Goal: Information Seeking & Learning: Check status

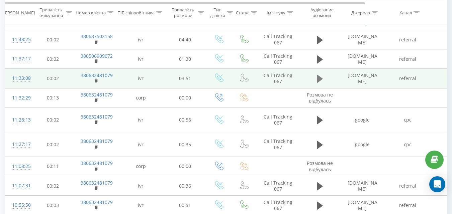
click at [315, 76] on button at bounding box center [320, 79] width 10 height 10
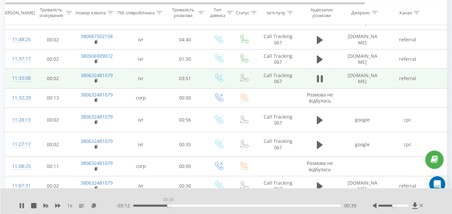
click at [168, 205] on div "00:39" at bounding box center [237, 206] width 208 height 2
click at [159, 204] on div "- 03:11 00:40 00:40" at bounding box center [236, 206] width 240 height 7
click at [156, 206] on div "00:26" at bounding box center [237, 206] width 208 height 2
click at [278, 205] on div "00:38" at bounding box center [237, 206] width 208 height 2
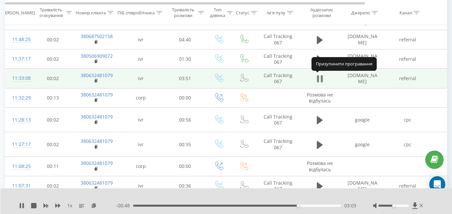
click at [324, 79] on button at bounding box center [320, 79] width 10 height 10
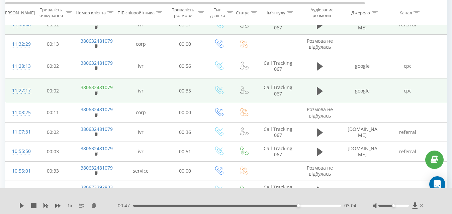
scroll to position [301, 0]
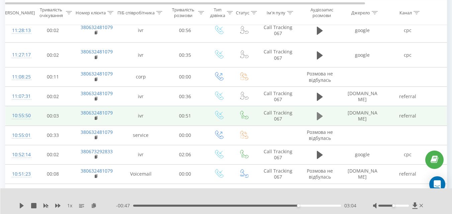
click at [321, 112] on icon at bounding box center [320, 116] width 6 height 9
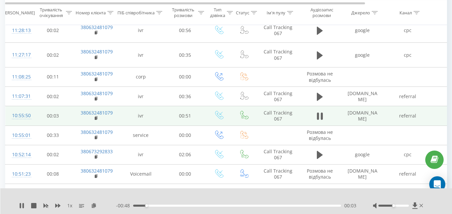
click at [218, 206] on div "00:03" at bounding box center [237, 206] width 208 height 2
click at [239, 206] on div "00:22" at bounding box center [237, 206] width 208 height 2
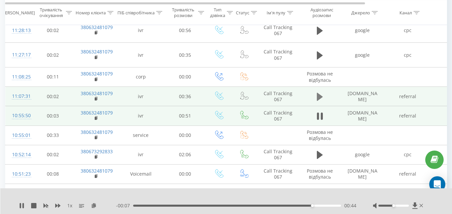
click at [317, 92] on icon at bounding box center [320, 96] width 6 height 9
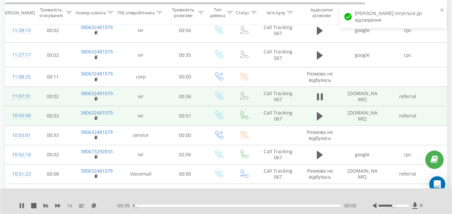
click at [219, 206] on div "00:00" at bounding box center [237, 206] width 208 height 2
click at [249, 206] on div "00:16" at bounding box center [237, 206] width 208 height 2
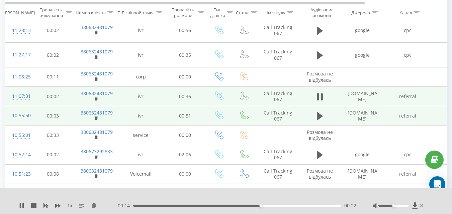
click at [283, 204] on div "- 00:14 00:22 00:22" at bounding box center [236, 206] width 240 height 7
click at [285, 205] on div "00:26" at bounding box center [237, 206] width 208 height 2
click at [312, 206] on div "00:31" at bounding box center [237, 206] width 208 height 2
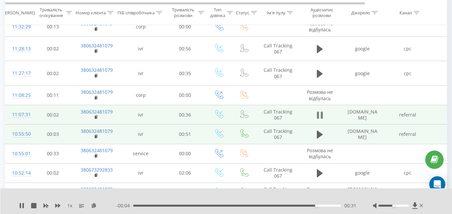
scroll to position [268, 0]
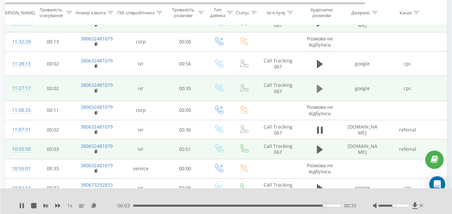
click at [320, 85] on icon at bounding box center [320, 88] width 6 height 9
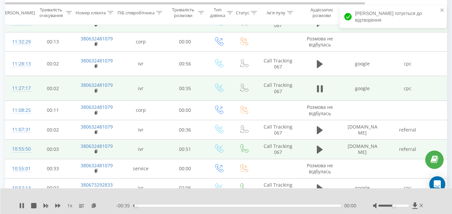
click at [263, 207] on div "00:00" at bounding box center [237, 206] width 208 height 2
click at [321, 85] on icon at bounding box center [321, 88] width 2 height 7
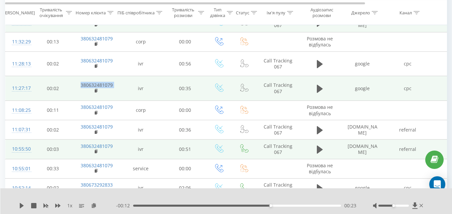
drag, startPoint x: 117, startPoint y: 79, endPoint x: 79, endPoint y: 77, distance: 38.2
click at [79, 77] on tr "11:27:17 00:02 380632481079 ivr 00:35 Call Tracking 067 google cpc BrandSTO hyu…" at bounding box center [276, 88] width 542 height 25
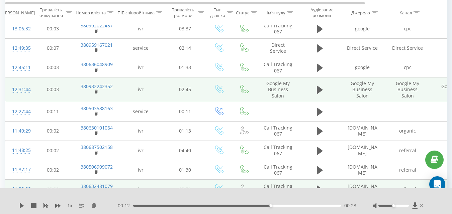
scroll to position [0, 0]
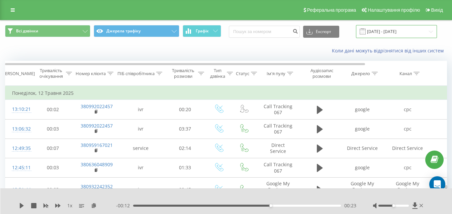
click at [375, 31] on input "[DATE] - [DATE]" at bounding box center [396, 31] width 81 height 13
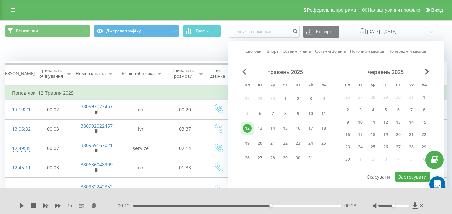
click at [245, 72] on span "Previous Month" at bounding box center [244, 72] width 4 height 6
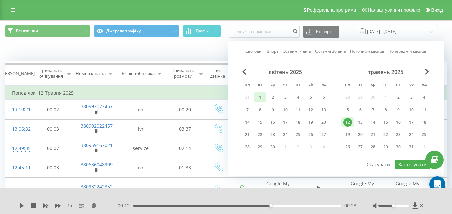
click at [261, 98] on div "1" at bounding box center [260, 97] width 9 height 9
click at [424, 72] on div "травень 2025" at bounding box center [385, 72] width 89 height 7
click at [426, 71] on span "Next Month" at bounding box center [427, 72] width 4 height 6
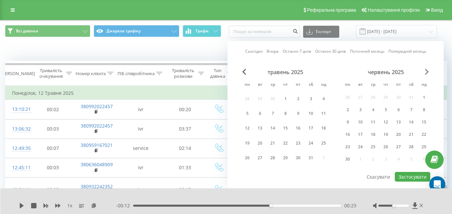
click at [426, 71] on span "Next Month" at bounding box center [427, 72] width 4 height 6
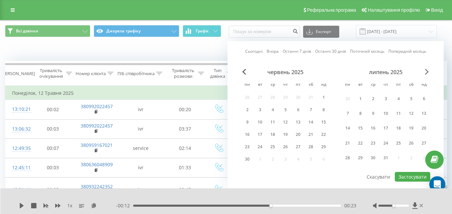
click at [426, 71] on span "Next Month" at bounding box center [427, 72] width 4 height 6
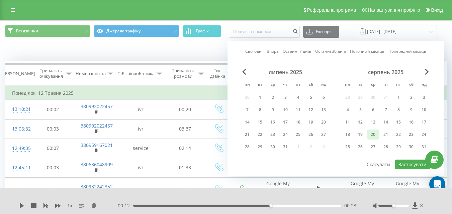
click at [369, 134] on div "20" at bounding box center [373, 134] width 9 height 9
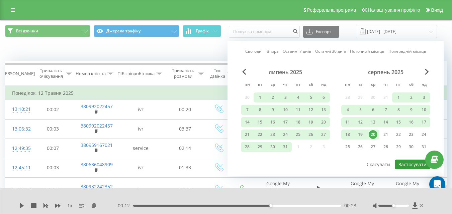
click at [414, 164] on button "Застосувати" at bounding box center [412, 165] width 35 height 10
type input "[DATE] - [DATE]"
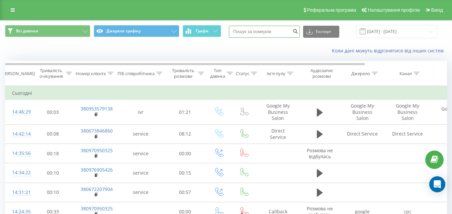
click at [266, 34] on input at bounding box center [264, 32] width 71 height 12
paste input "380636542260"
type input "380636542260"
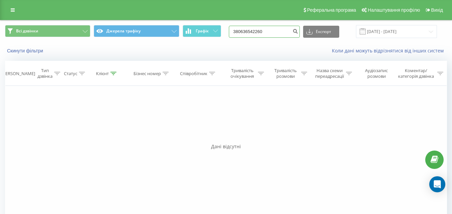
click at [274, 30] on input "380636542260" at bounding box center [264, 32] width 71 height 12
click at [396, 33] on input "20.05.2025 - 20.08.2025" at bounding box center [396, 31] width 81 height 13
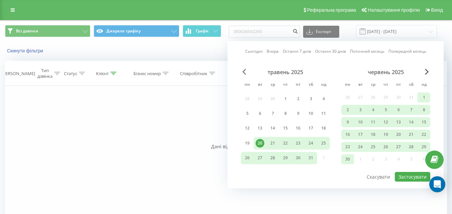
click at [245, 73] on span "Previous Month" at bounding box center [244, 72] width 4 height 6
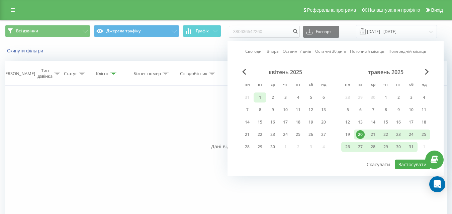
click at [259, 93] on div "1" at bounding box center [260, 97] width 9 height 9
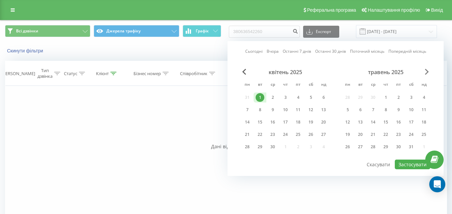
click at [428, 74] on span "Next Month" at bounding box center [427, 72] width 4 height 6
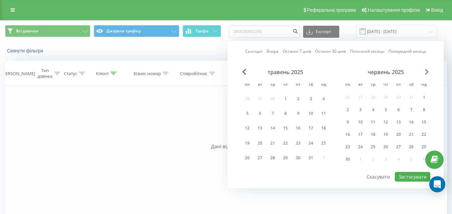
click at [428, 74] on span "Next Month" at bounding box center [427, 72] width 4 height 6
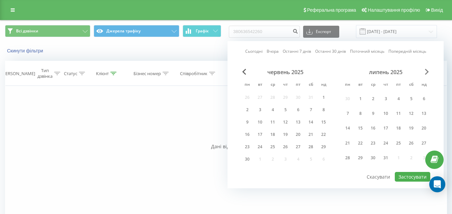
click at [428, 74] on span "Next Month" at bounding box center [427, 72] width 4 height 6
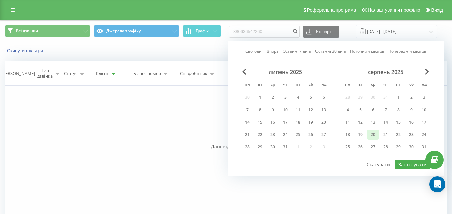
click at [375, 134] on div "20" at bounding box center [373, 134] width 9 height 9
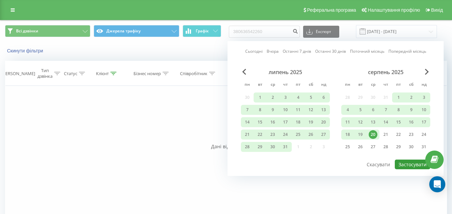
click at [403, 164] on button "Застосувати" at bounding box center [412, 165] width 35 height 10
type input "[DATE] - [DATE]"
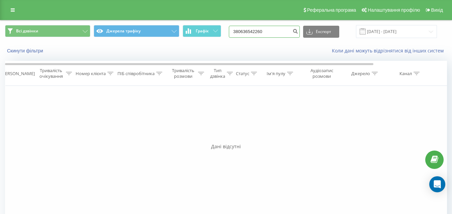
click at [282, 33] on input "380636542260" at bounding box center [264, 32] width 71 height 12
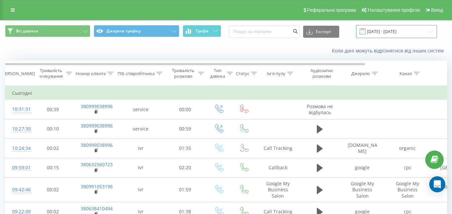
click at [398, 28] on input "[DATE] - [DATE]" at bounding box center [396, 31] width 81 height 13
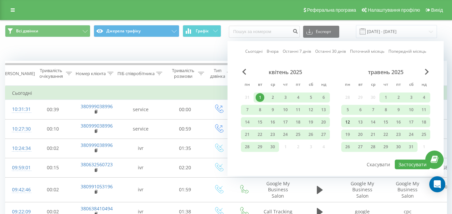
click at [350, 125] on div "12" at bounding box center [347, 122] width 9 height 9
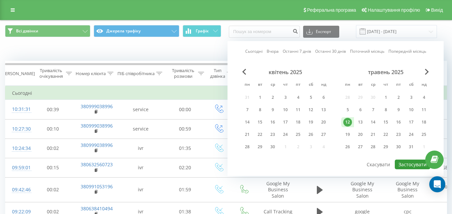
click at [410, 166] on button "Застосувати" at bounding box center [412, 165] width 35 height 10
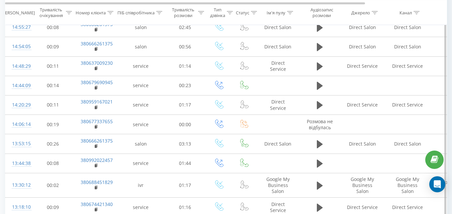
scroll to position [408, 0]
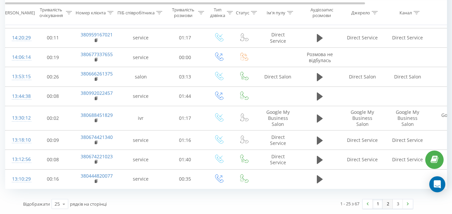
click at [389, 206] on link "2" at bounding box center [388, 204] width 10 height 9
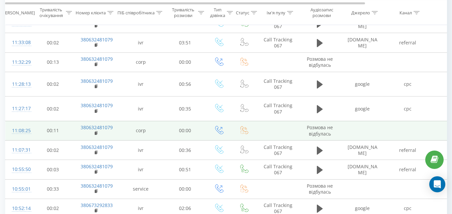
scroll to position [278, 0]
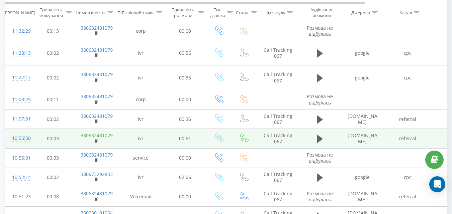
click at [105, 132] on link "380632481079" at bounding box center [97, 135] width 32 height 6
drag, startPoint x: 119, startPoint y: 124, endPoint x: 81, endPoint y: 127, distance: 37.9
click at [81, 129] on tr "10:55:50 00:[PHONE_NUMBER] ivr 00:51 Call Tracking 067 [DOMAIN_NAME] referral (…" at bounding box center [276, 138] width 542 height 19
copy td "380632481079"
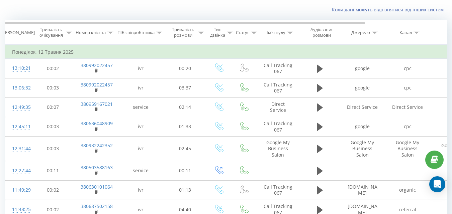
scroll to position [0, 0]
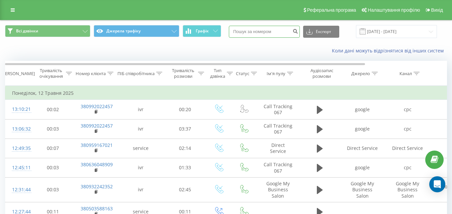
click at [278, 29] on input at bounding box center [264, 32] width 71 height 12
click at [411, 31] on input "[DATE] - [DATE]" at bounding box center [396, 31] width 81 height 13
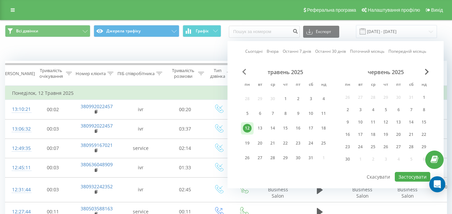
click at [245, 73] on span "Previous Month" at bounding box center [244, 72] width 4 height 6
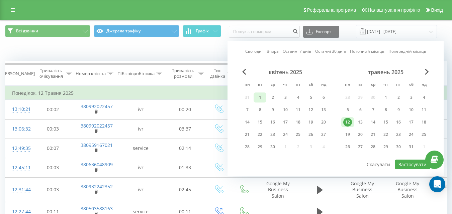
click at [261, 98] on div "1" at bounding box center [260, 97] width 9 height 9
click at [427, 69] on span "Next Month" at bounding box center [427, 72] width 4 height 6
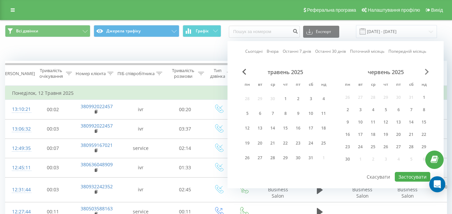
click at [427, 69] on span "Next Month" at bounding box center [427, 72] width 4 height 6
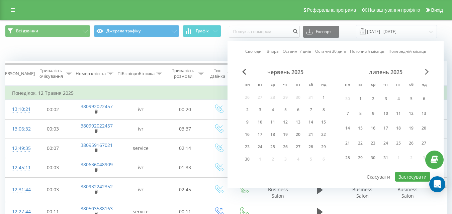
click at [425, 73] on span "Next Month" at bounding box center [427, 72] width 4 height 6
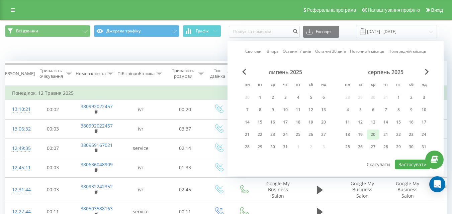
click at [371, 135] on div "20" at bounding box center [373, 134] width 9 height 9
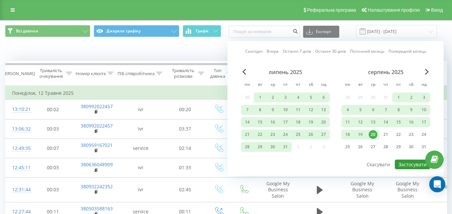
click at [416, 163] on button "Застосувати" at bounding box center [412, 165] width 35 height 10
type input "[DATE] - [DATE]"
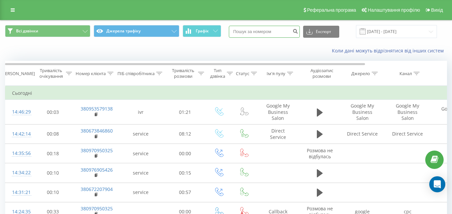
click at [271, 27] on input at bounding box center [264, 32] width 71 height 12
paste input "380632481079"
type input "380632481079"
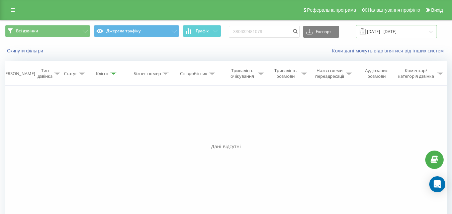
click at [388, 34] on input "20.05.2025 - 20.08.2025" at bounding box center [396, 31] width 81 height 13
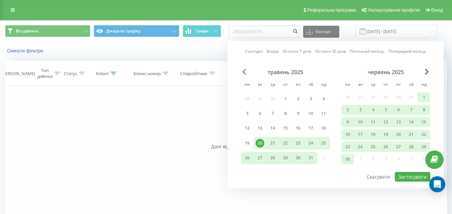
click at [243, 71] on span "Previous Month" at bounding box center [244, 72] width 4 height 6
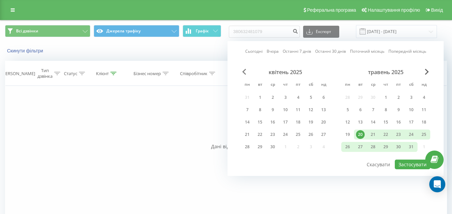
click at [243, 71] on span "Previous Month" at bounding box center [244, 72] width 4 height 6
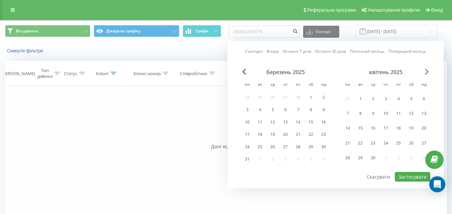
click at [427, 73] on span "Next Month" at bounding box center [427, 72] width 4 height 6
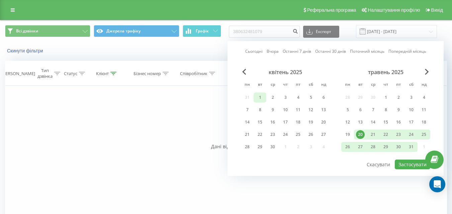
click at [259, 97] on div "1" at bounding box center [260, 97] width 9 height 9
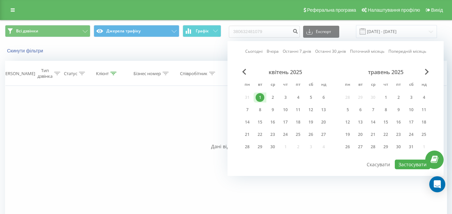
click at [424, 71] on div "травень 2025" at bounding box center [385, 72] width 89 height 7
click at [425, 71] on span "Next Month" at bounding box center [427, 72] width 4 height 6
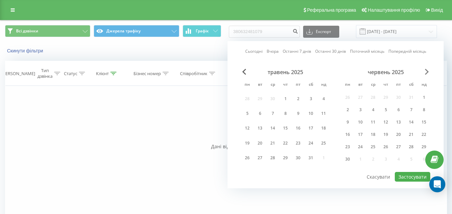
click at [425, 71] on span "Next Month" at bounding box center [427, 72] width 4 height 6
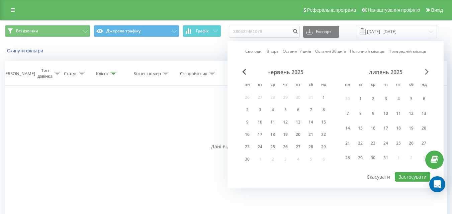
click at [425, 71] on span "Next Month" at bounding box center [427, 72] width 4 height 6
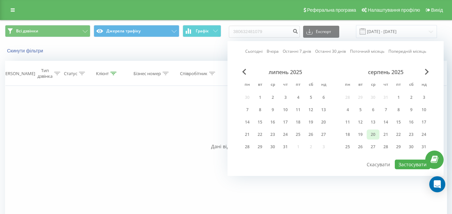
click at [372, 135] on div "20" at bounding box center [373, 134] width 9 height 9
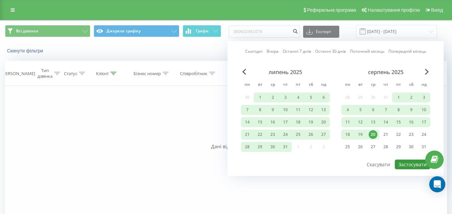
click at [413, 163] on button "Застосувати" at bounding box center [412, 165] width 35 height 10
type input "[DATE] - [DATE]"
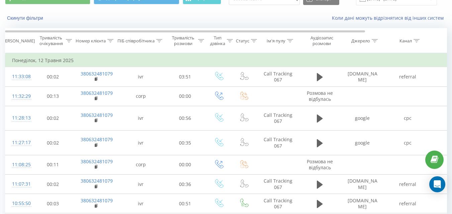
scroll to position [86, 0]
